Goal: Complete application form: Complete application form

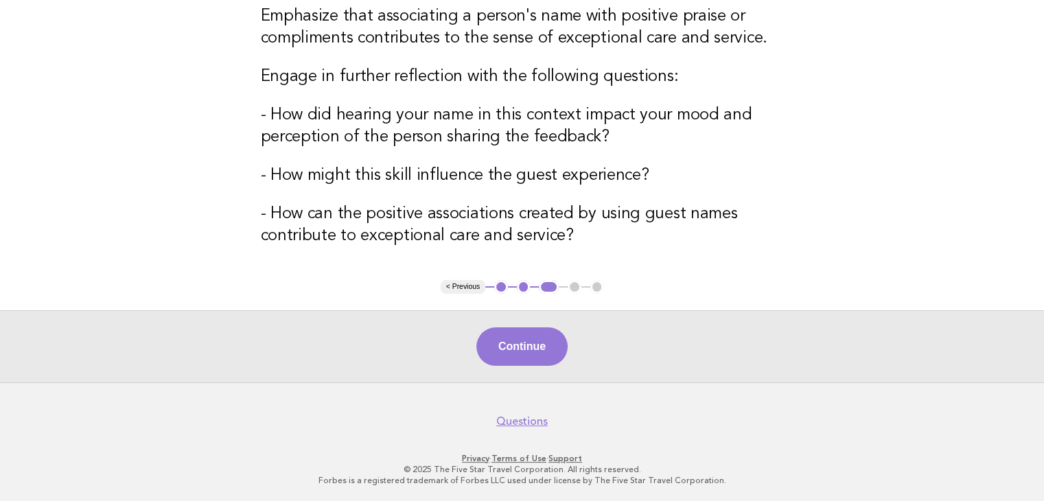
click at [498, 345] on button "Continue" at bounding box center [521, 346] width 91 height 38
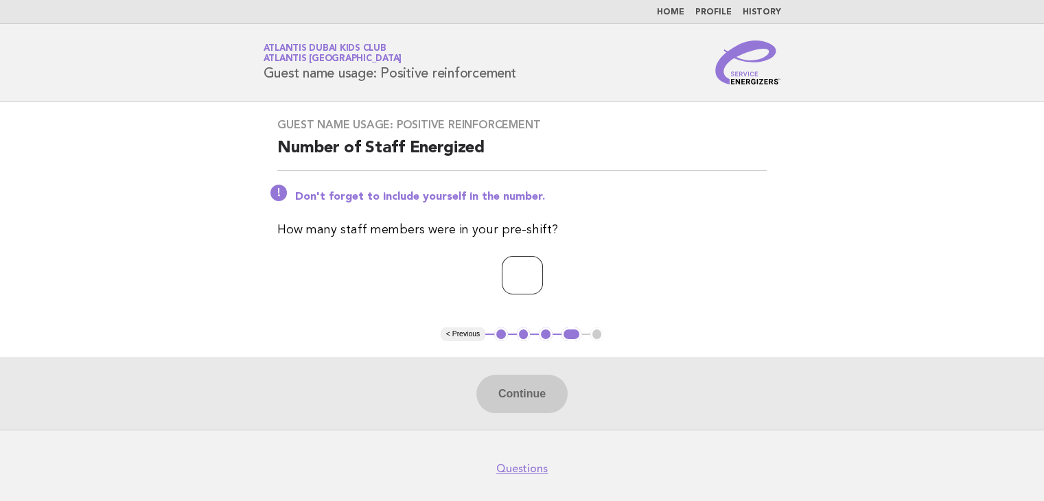
click at [502, 266] on input "number" at bounding box center [522, 275] width 41 height 38
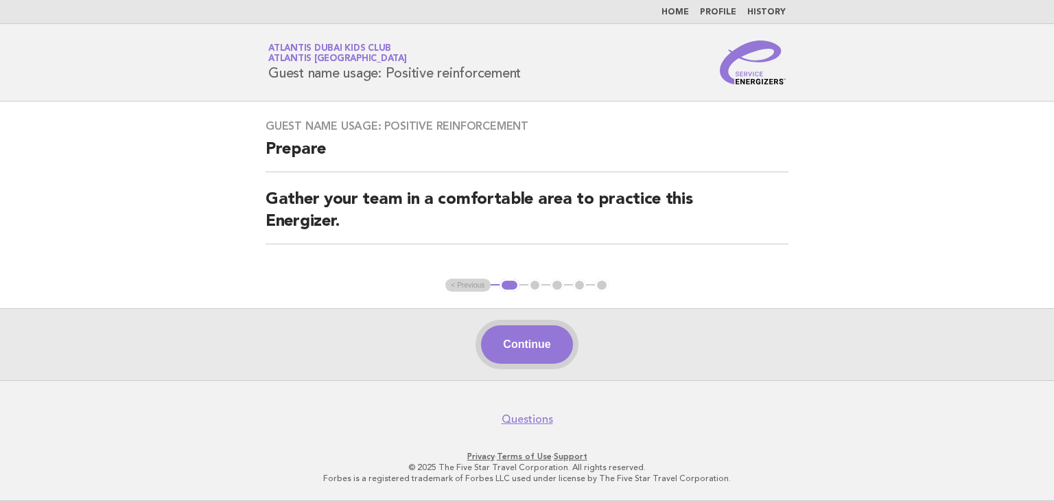
click at [527, 329] on button "Continue" at bounding box center [526, 344] width 91 height 38
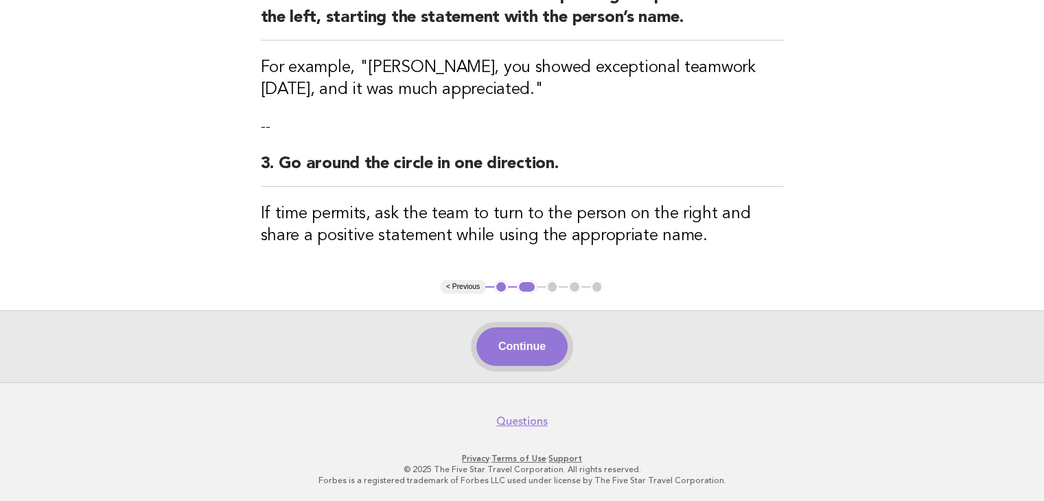
click at [500, 336] on button "Continue" at bounding box center [521, 346] width 91 height 38
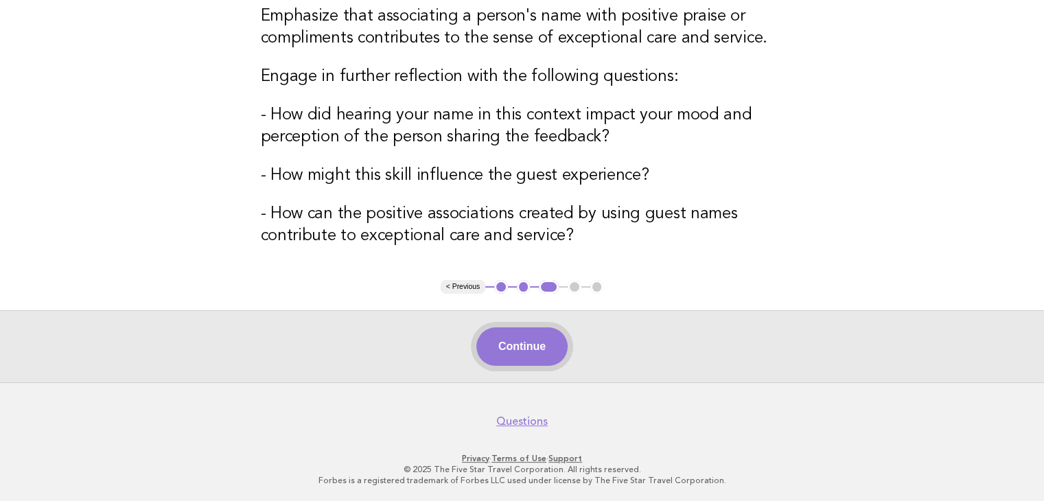
click at [491, 341] on button "Continue" at bounding box center [521, 346] width 91 height 38
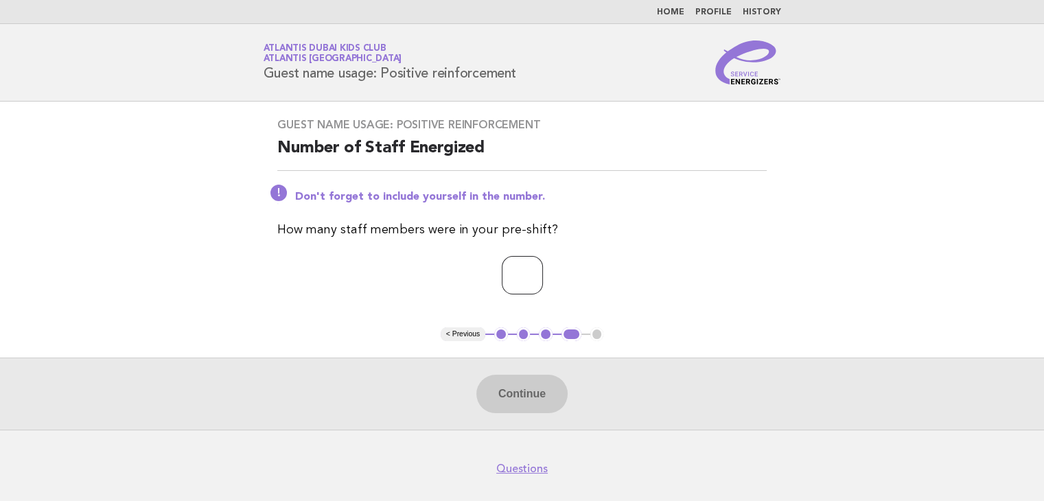
click at [502, 264] on input "number" at bounding box center [522, 275] width 41 height 38
type input "*"
click at [550, 399] on button "Continue" at bounding box center [521, 394] width 91 height 38
